Goal: Task Accomplishment & Management: Manage account settings

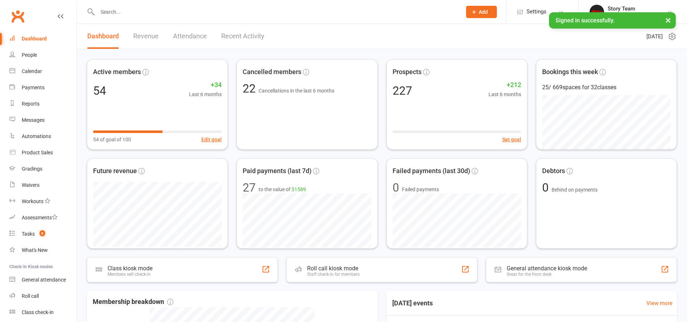
click at [252, 39] on link "Recent Activity" at bounding box center [242, 36] width 43 height 25
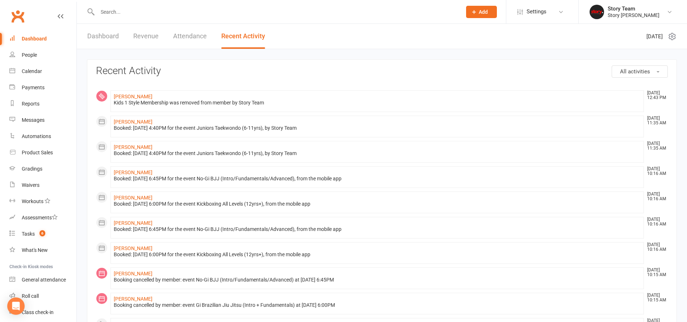
click at [96, 37] on link "Dashboard" at bounding box center [102, 36] width 31 height 25
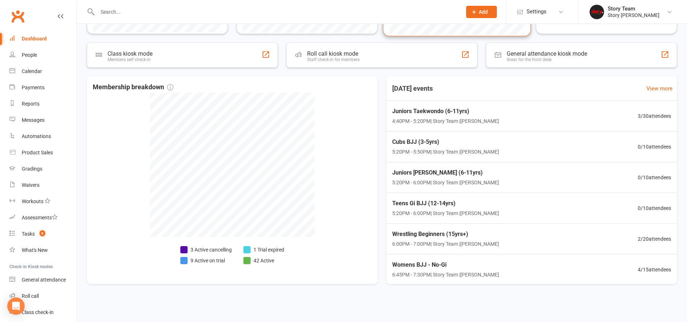
scroll to position [219, 0]
click at [514, 230] on div "Wrestling Beginners (15yrs+) 6:00PM - 7:00PM | Story Team | Preston Mats 2 / 20…" at bounding box center [531, 239] width 302 height 31
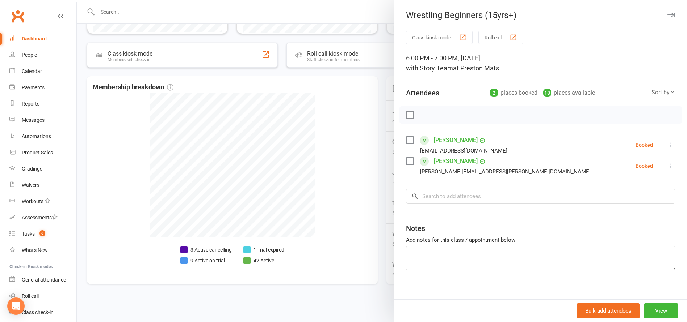
click at [383, 209] on div at bounding box center [382, 161] width 610 height 322
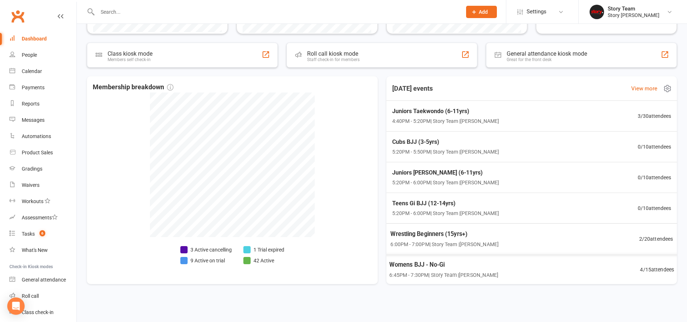
click at [585, 267] on div "Womens BJJ - No-Gi 6:45PM - 7:30PM | Story Team | Preston Mats 4 / 15 attendees" at bounding box center [531, 269] width 302 height 31
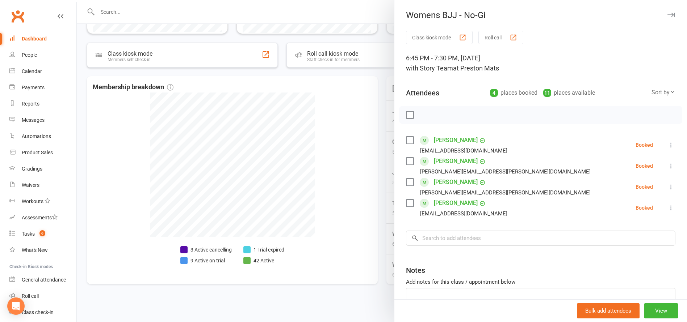
click at [380, 191] on div at bounding box center [382, 161] width 610 height 322
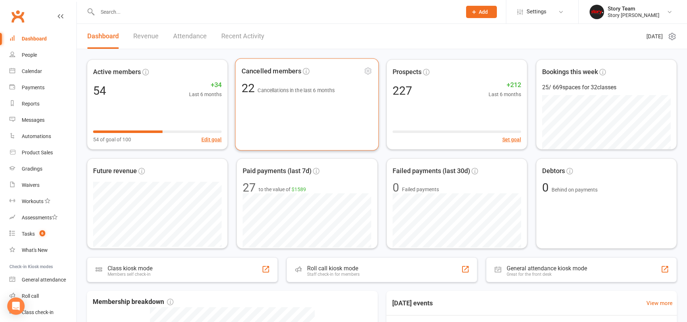
scroll to position [0, 0]
click at [248, 41] on link "Recent Activity" at bounding box center [242, 36] width 43 height 25
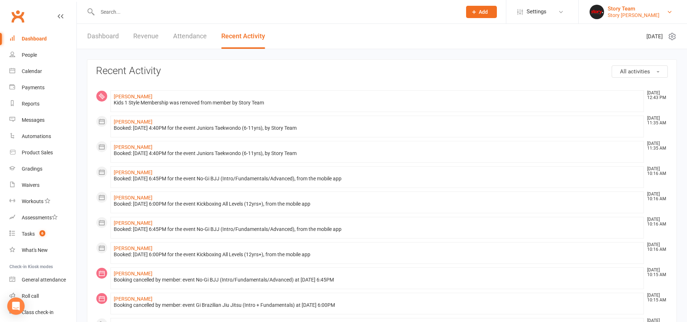
click at [610, 16] on div "Story Preston" at bounding box center [633, 15] width 52 height 7
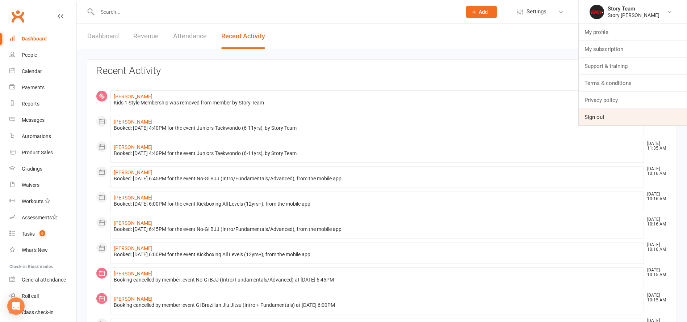
click at [592, 124] on link "Sign out" at bounding box center [632, 117] width 108 height 17
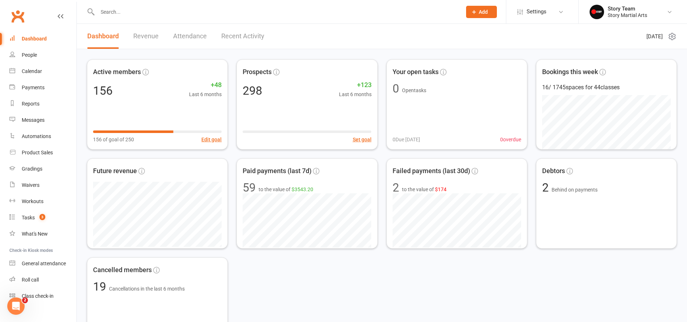
click at [251, 41] on link "Recent Activity" at bounding box center [242, 36] width 43 height 25
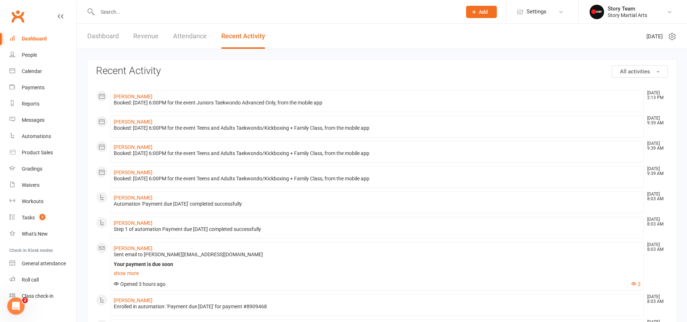
click at [96, 37] on link "Dashboard" at bounding box center [102, 36] width 31 height 25
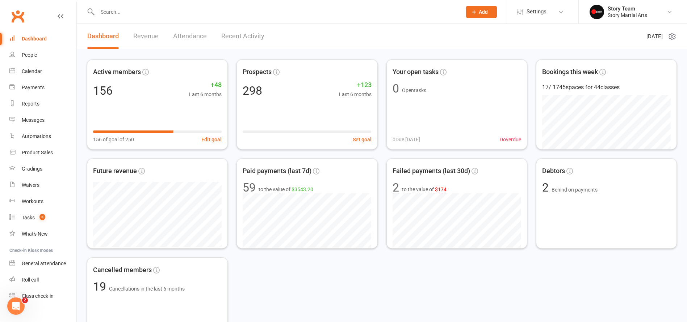
click at [257, 40] on link "Recent Activity" at bounding box center [242, 36] width 43 height 25
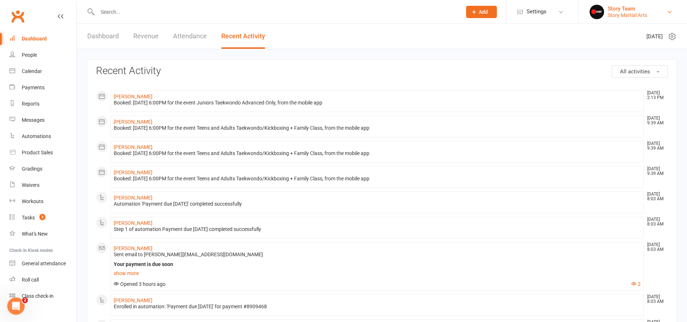
click at [622, 13] on div "Story Martial Arts" at bounding box center [626, 15] width 39 height 7
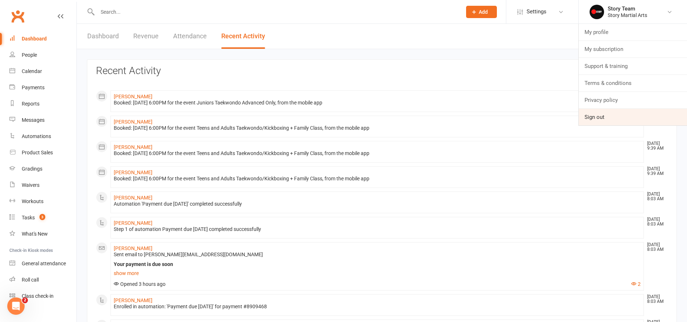
click at [591, 117] on link "Sign out" at bounding box center [632, 117] width 108 height 17
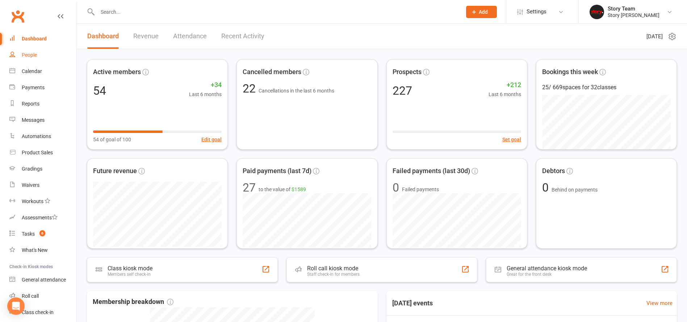
click at [617, 10] on div "Story Team" at bounding box center [633, 8] width 52 height 7
click at [617, 11] on div "Story Team" at bounding box center [633, 8] width 52 height 7
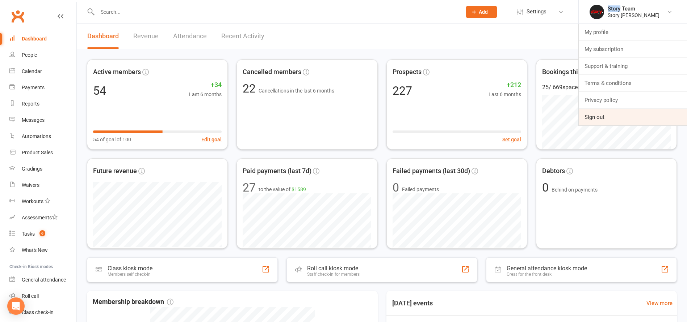
click at [592, 121] on link "Sign out" at bounding box center [632, 117] width 108 height 17
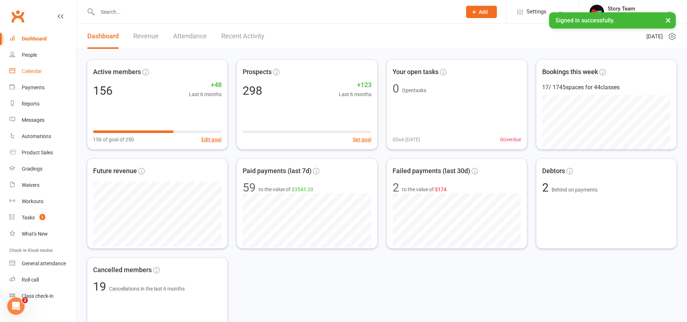
click at [19, 67] on link "Calendar" at bounding box center [42, 71] width 67 height 16
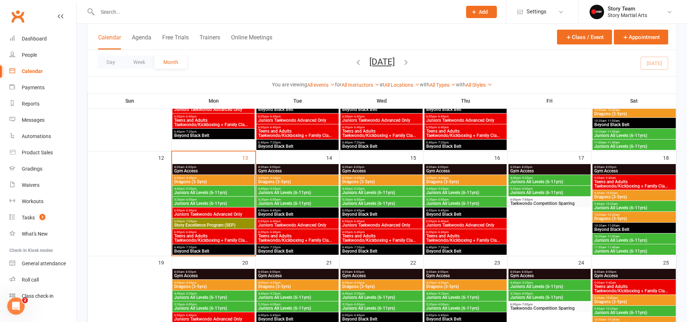
scroll to position [212, 0]
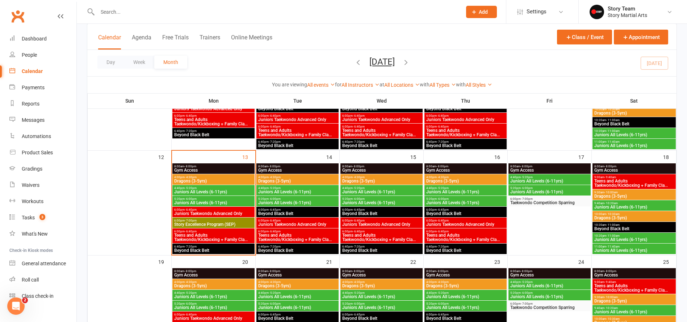
click at [194, 221] on span "- 7:00pm" at bounding box center [191, 220] width 12 height 3
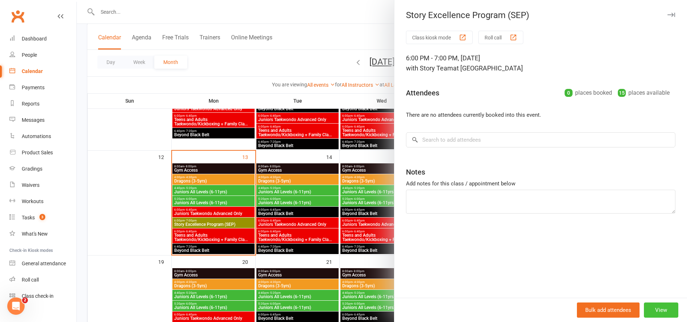
click at [652, 312] on button "View" at bounding box center [660, 310] width 34 height 15
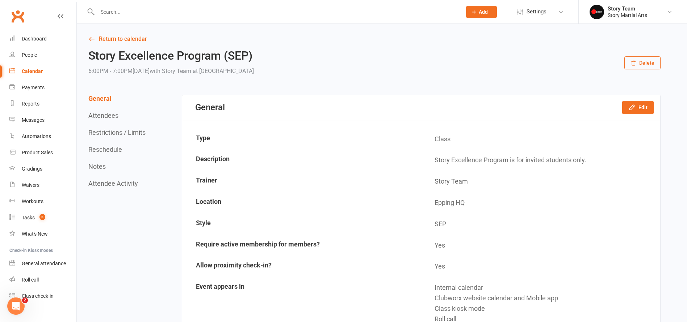
click at [654, 64] on button "Delete" at bounding box center [642, 62] width 36 height 13
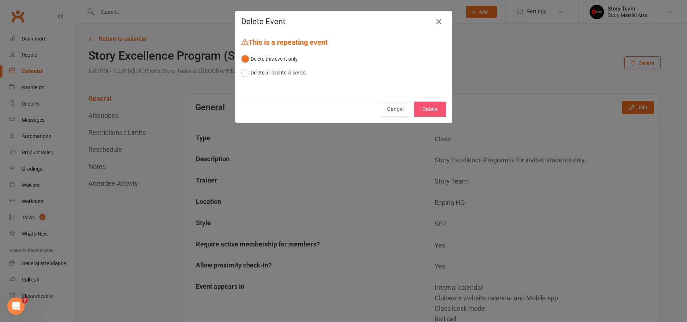
click at [437, 110] on button "Delete" at bounding box center [430, 109] width 32 height 15
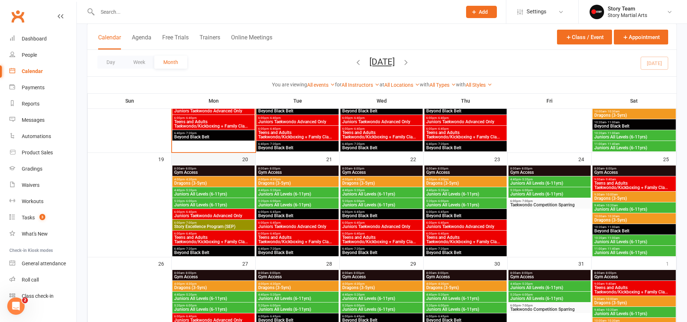
scroll to position [316, 0]
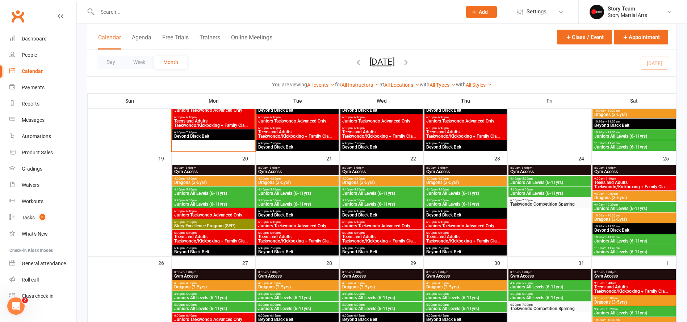
click at [207, 225] on span "Story Excellence Program (SEP)" at bounding box center [213, 226] width 79 height 4
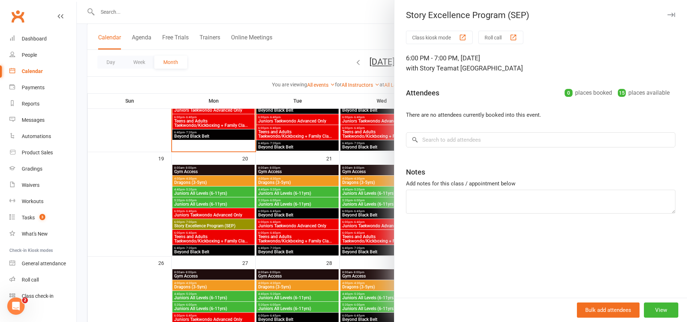
click at [207, 225] on div at bounding box center [382, 161] width 610 height 322
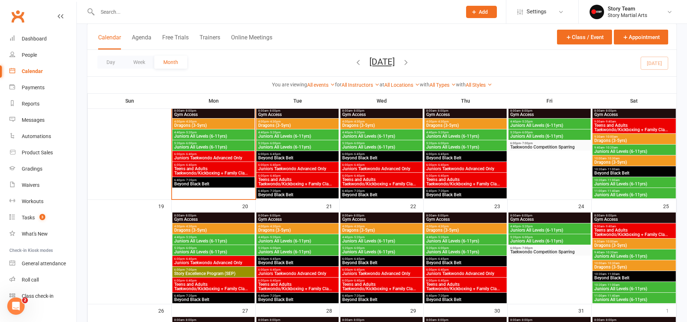
scroll to position [245, 0]
